Goal: Task Accomplishment & Management: Manage account settings

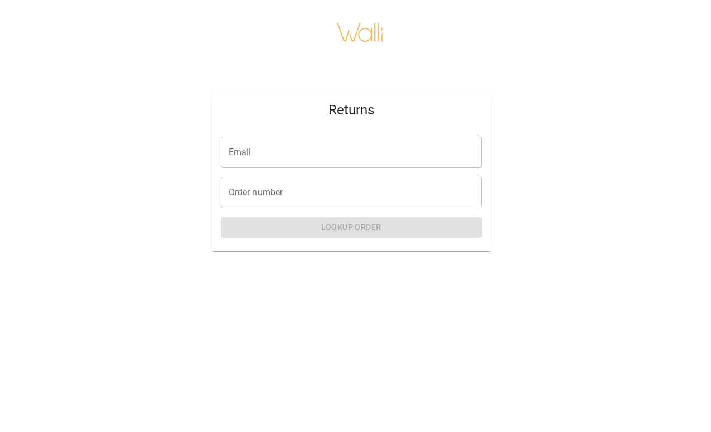
click at [315, 153] on input "Email" at bounding box center [351, 152] width 261 height 31
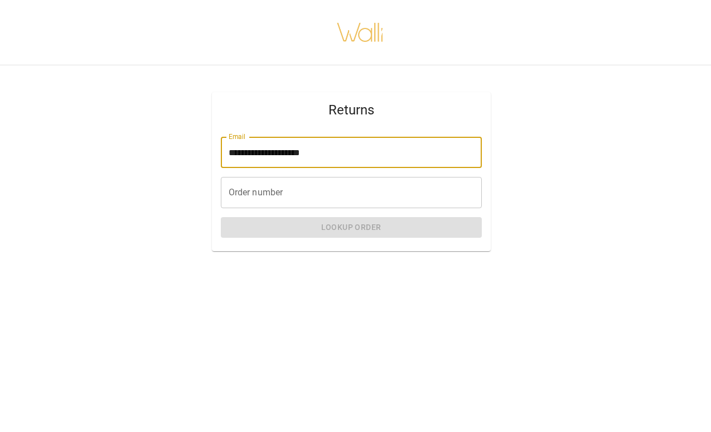
type input "**********"
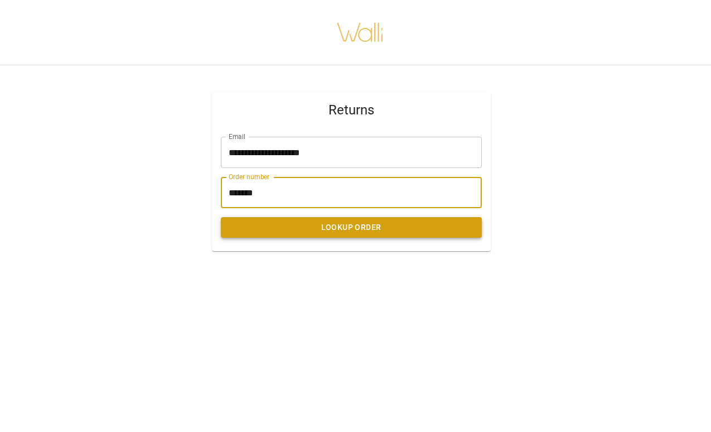
type input "*******"
click at [386, 229] on button "Lookup Order" at bounding box center [351, 227] width 261 height 21
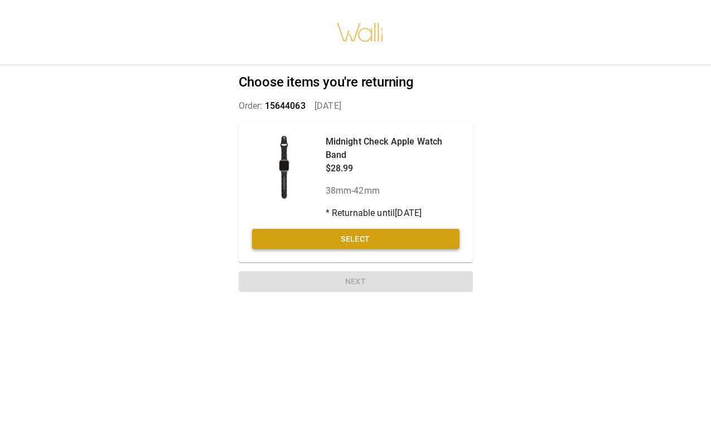
click at [363, 239] on button "Select" at bounding box center [355, 239] width 207 height 21
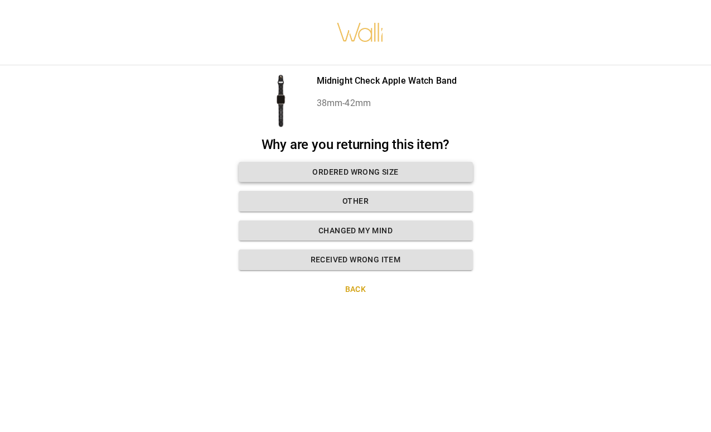
click at [370, 171] on button "Ordered wrong size" at bounding box center [356, 172] width 234 height 21
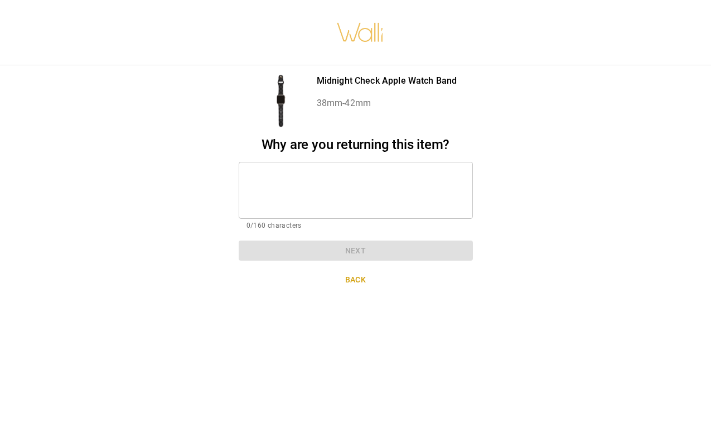
click at [332, 180] on textarea at bounding box center [355, 190] width 219 height 38
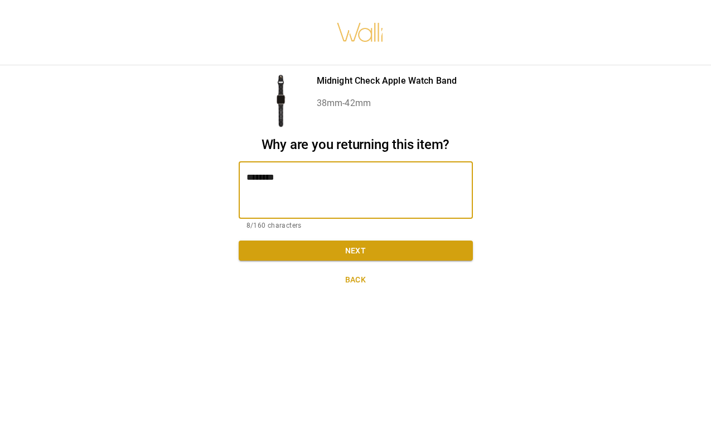
type textarea "*********"
click at [387, 255] on button "Next" at bounding box center [356, 250] width 234 height 21
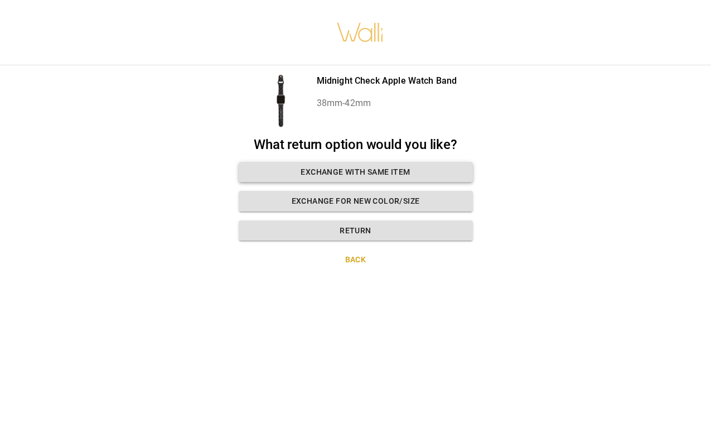
click at [368, 172] on button "Exchange with same item" at bounding box center [356, 172] width 234 height 21
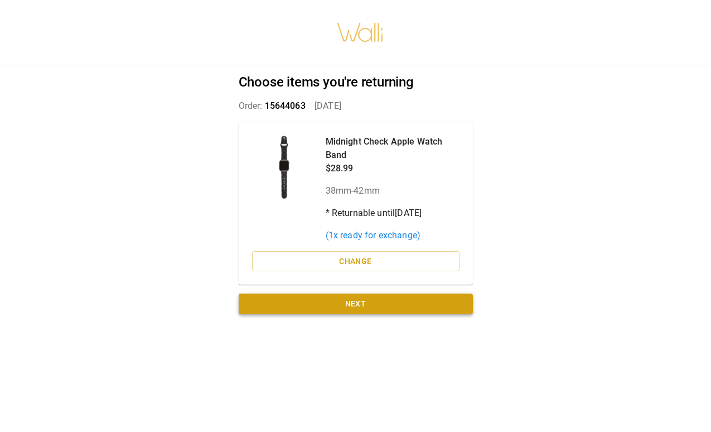
click at [361, 302] on button "Next" at bounding box center [356, 303] width 234 height 21
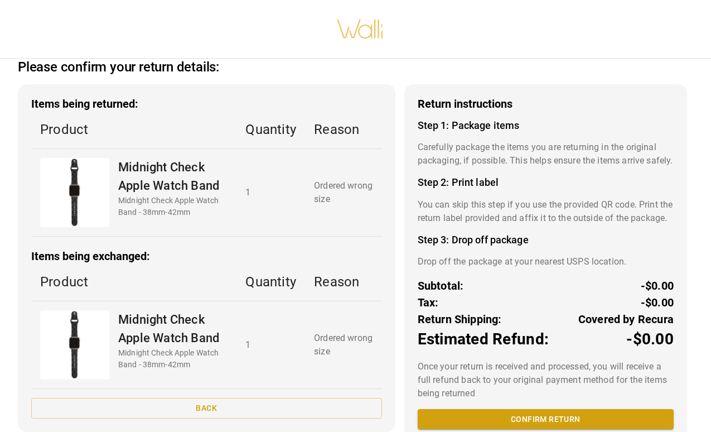
scroll to position [13, 0]
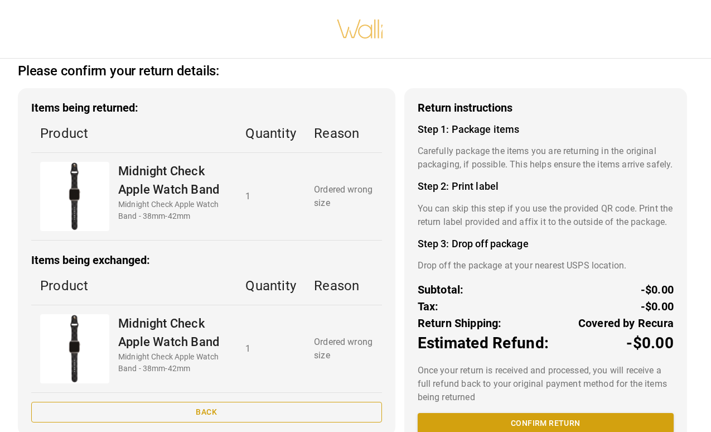
click at [208, 403] on button "Back" at bounding box center [206, 411] width 351 height 21
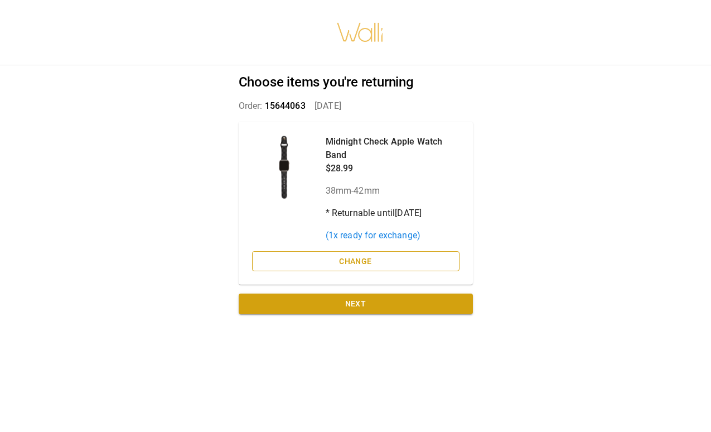
click at [347, 263] on button "Change" at bounding box center [355, 261] width 207 height 21
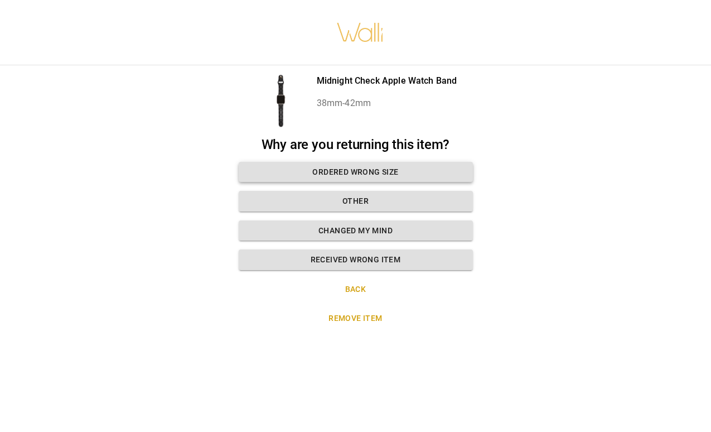
click at [369, 173] on button "Ordered wrong size" at bounding box center [356, 172] width 234 height 21
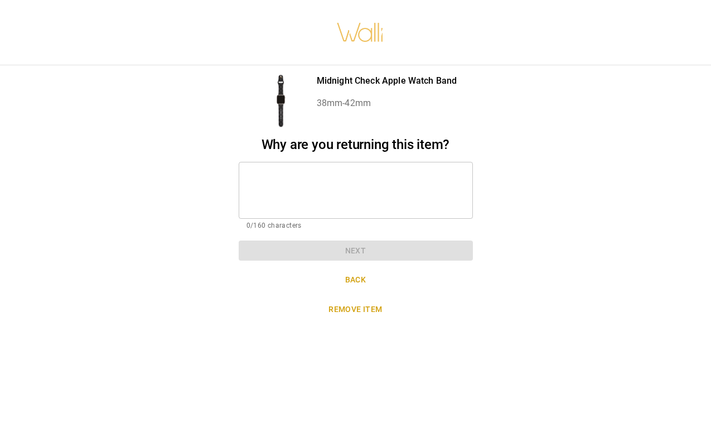
click at [341, 193] on textarea at bounding box center [355, 190] width 219 height 38
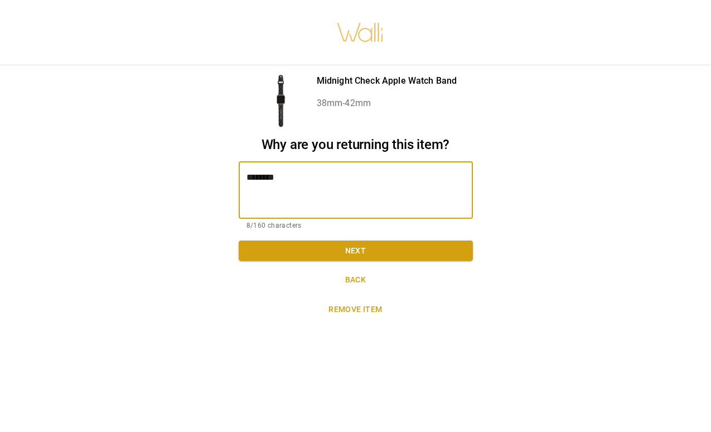
type textarea "*********"
click at [410, 253] on button "Next" at bounding box center [356, 250] width 234 height 21
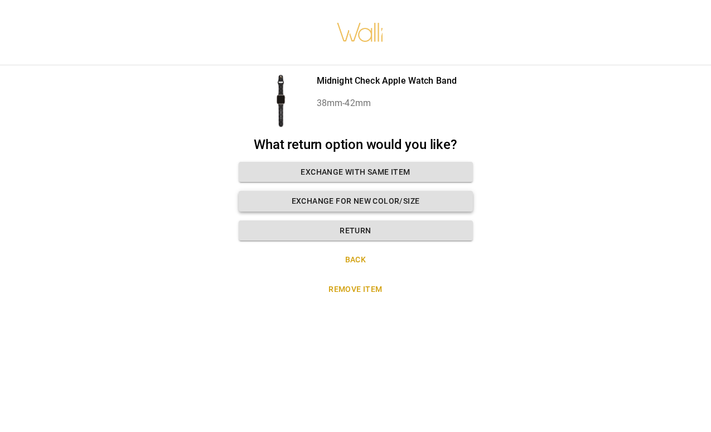
click at [364, 201] on button "Exchange for new color/size" at bounding box center [356, 201] width 234 height 21
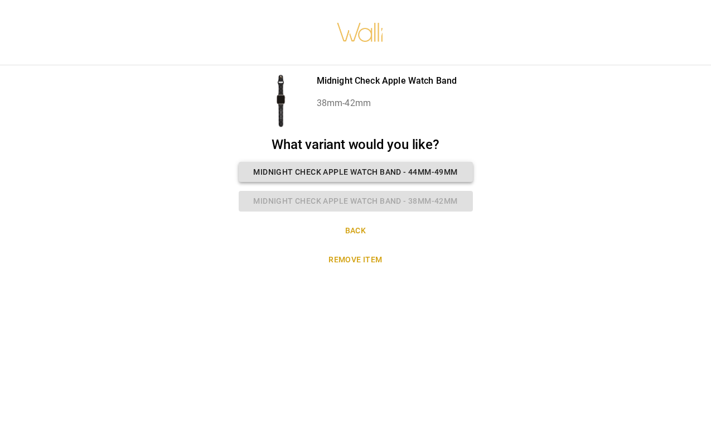
click at [388, 168] on button "Midnight Check Apple Watch Band - 44mm-49mm" at bounding box center [356, 172] width 234 height 21
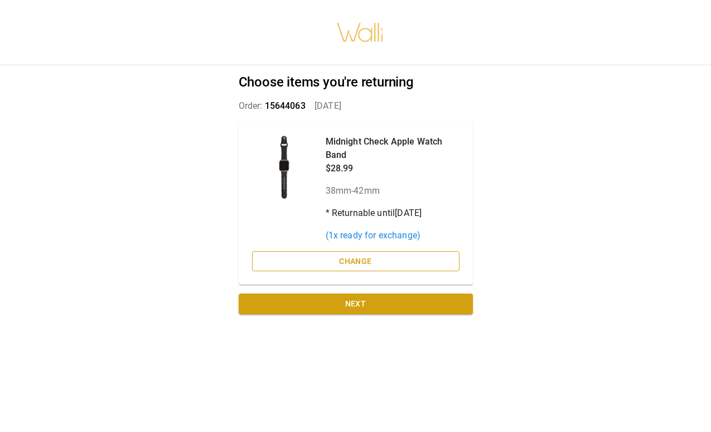
click at [359, 258] on button "Change" at bounding box center [355, 261] width 207 height 21
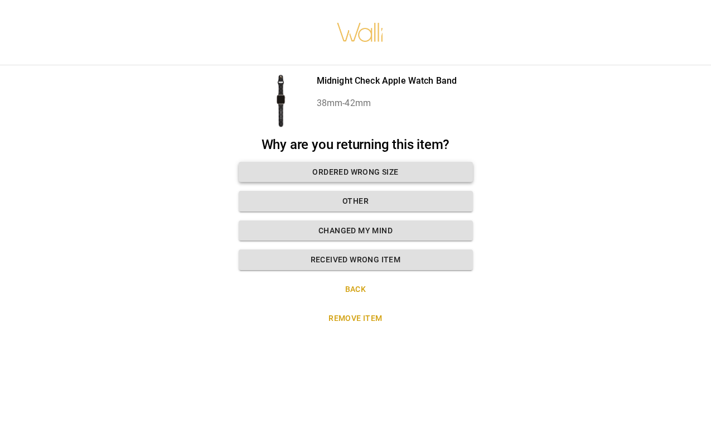
click at [358, 164] on button "Ordered wrong size" at bounding box center [356, 172] width 234 height 21
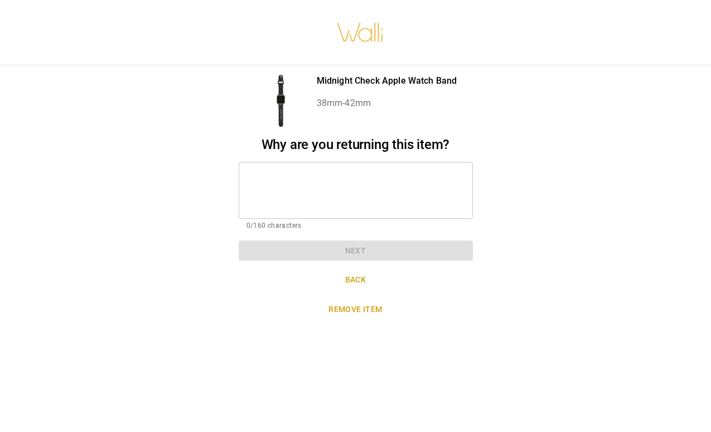
click at [353, 167] on div "* ​" at bounding box center [356, 190] width 234 height 57
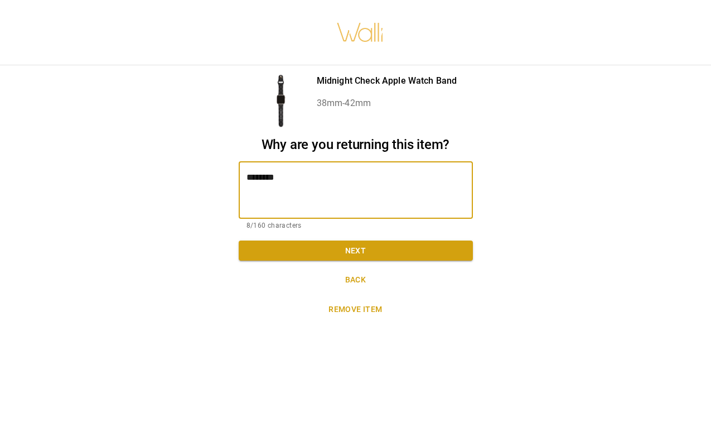
click at [256, 178] on textarea "********" at bounding box center [355, 190] width 219 height 38
type textarea "*********"
click at [303, 246] on button "Next" at bounding box center [356, 250] width 234 height 21
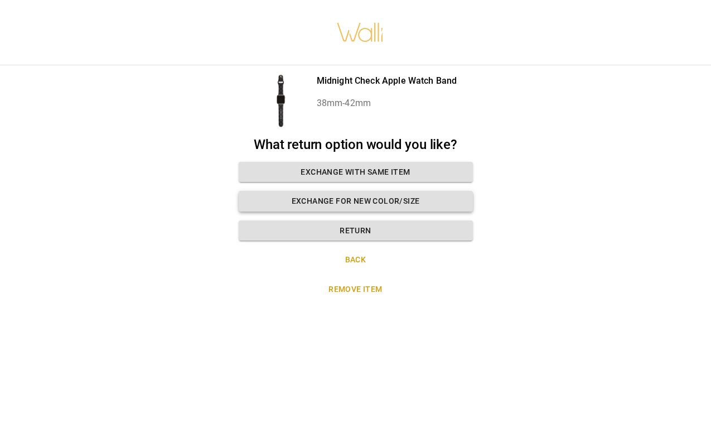
click at [354, 201] on button "Exchange for new color/size" at bounding box center [356, 201] width 234 height 21
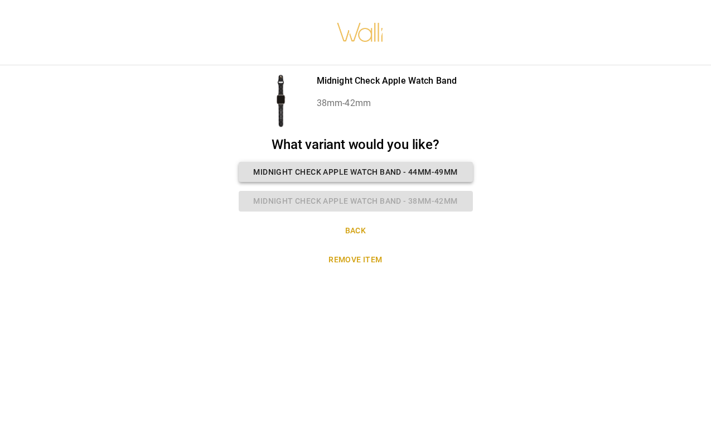
click at [395, 166] on button "Midnight Check Apple Watch Band - 44mm-49mm" at bounding box center [356, 172] width 234 height 21
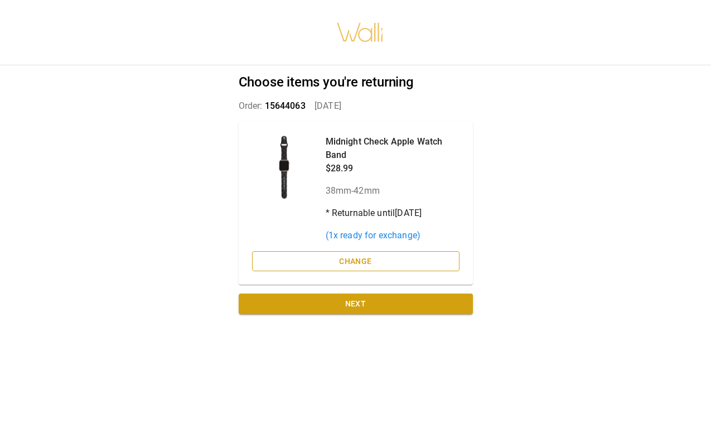
click at [357, 261] on button "Change" at bounding box center [355, 261] width 207 height 21
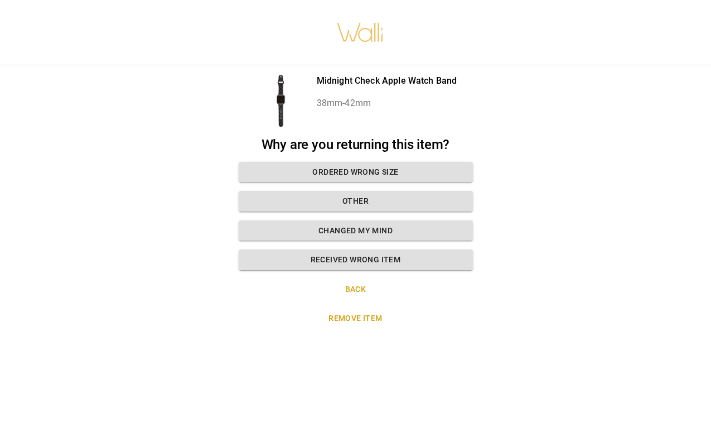
click at [355, 287] on button "Back" at bounding box center [356, 289] width 234 height 21
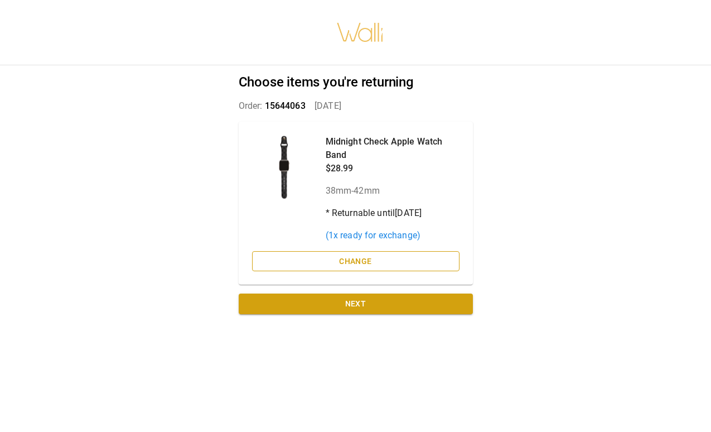
click at [366, 265] on button "Change" at bounding box center [355, 261] width 207 height 21
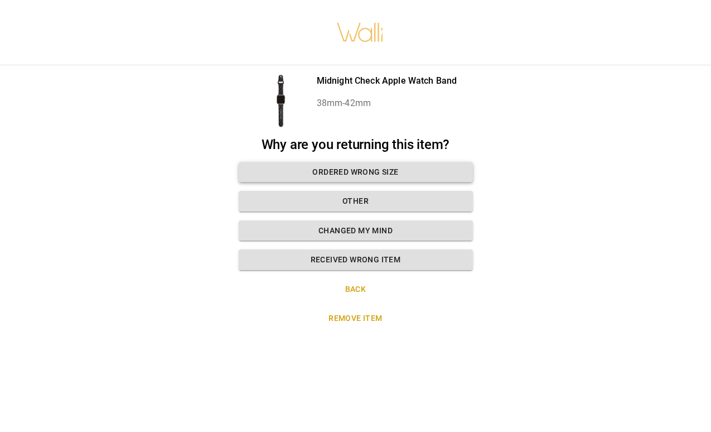
click at [366, 173] on button "Ordered wrong size" at bounding box center [356, 172] width 234 height 21
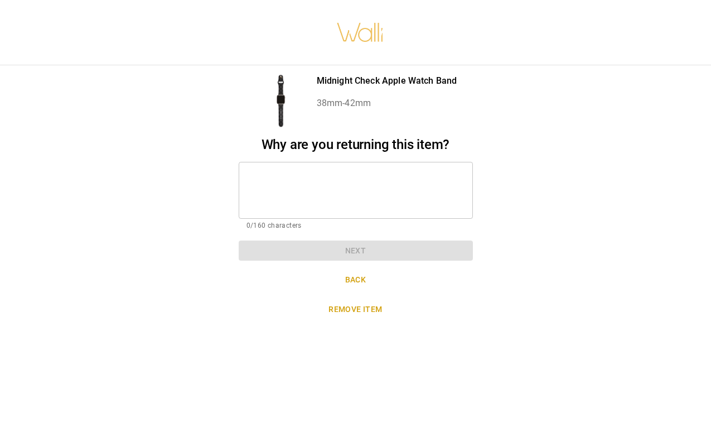
click at [367, 305] on button "Remove item" at bounding box center [356, 309] width 234 height 21
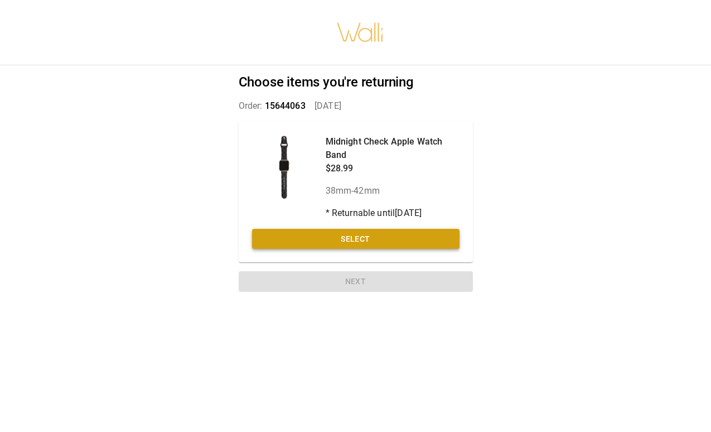
click at [346, 239] on button "Select" at bounding box center [355, 239] width 207 height 21
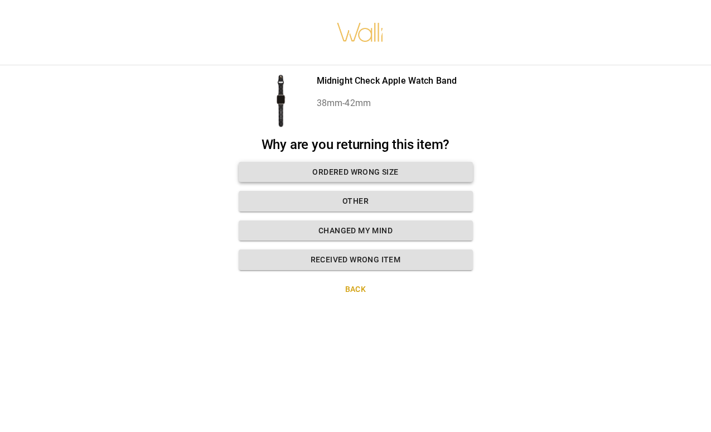
click at [364, 164] on button "Ordered wrong size" at bounding box center [356, 172] width 234 height 21
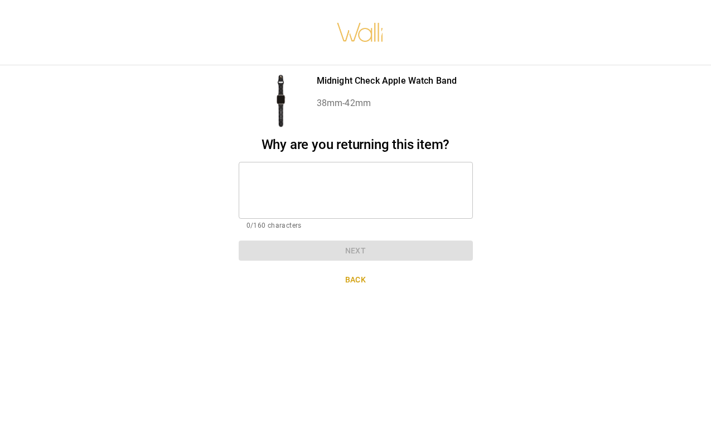
click at [351, 182] on textarea at bounding box center [355, 190] width 219 height 38
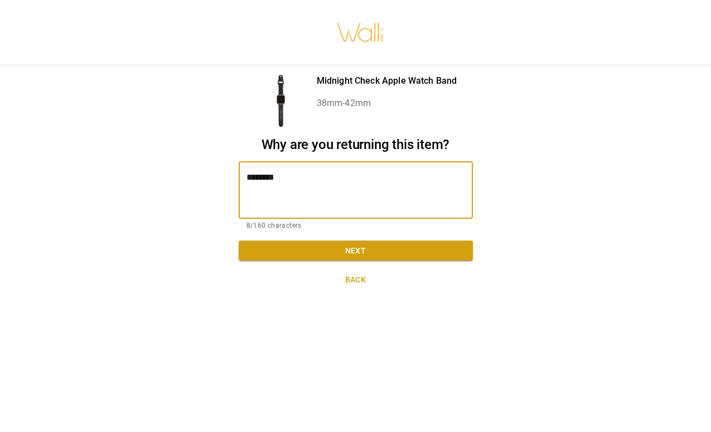
type textarea "*********"
click at [385, 252] on button "Next" at bounding box center [356, 250] width 234 height 21
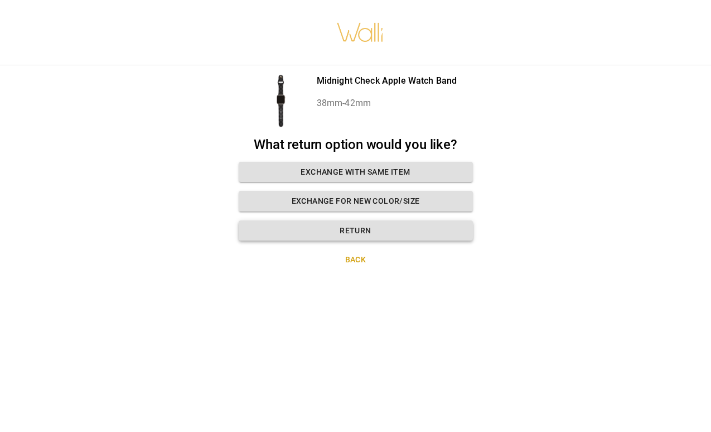
click at [357, 227] on button "Return" at bounding box center [356, 230] width 234 height 21
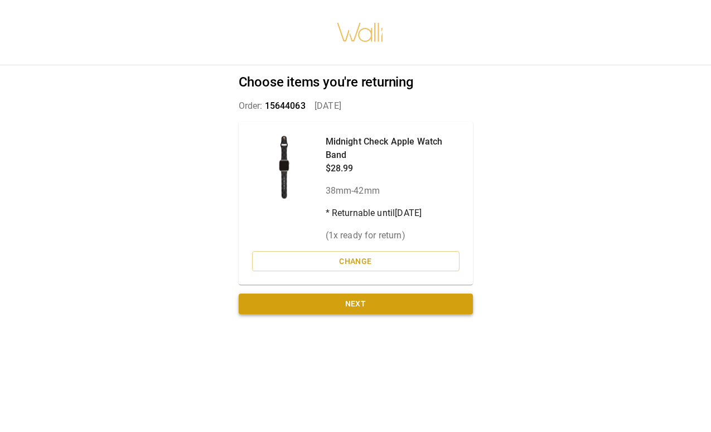
click at [375, 304] on button "Next" at bounding box center [356, 303] width 234 height 21
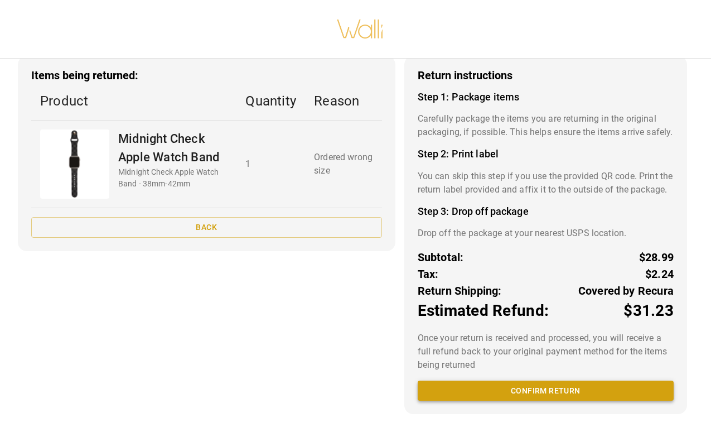
scroll to position [8, 0]
click at [526, 388] on button "Confirm return" at bounding box center [546, 390] width 256 height 21
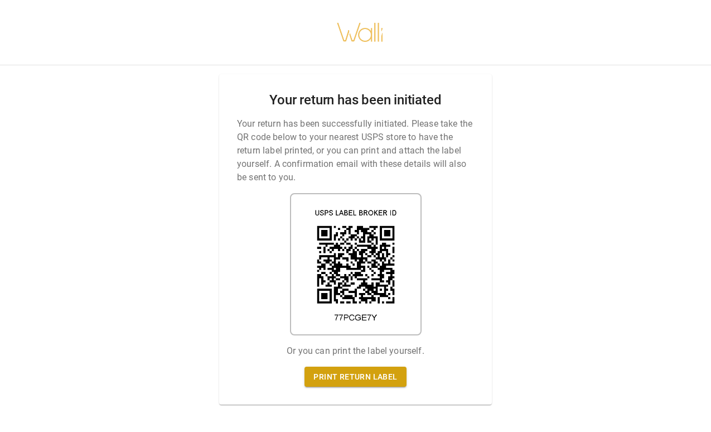
scroll to position [0, 0]
click at [343, 376] on link "Print return label" at bounding box center [354, 376] width 101 height 21
